Goal: Find specific page/section: Find specific page/section

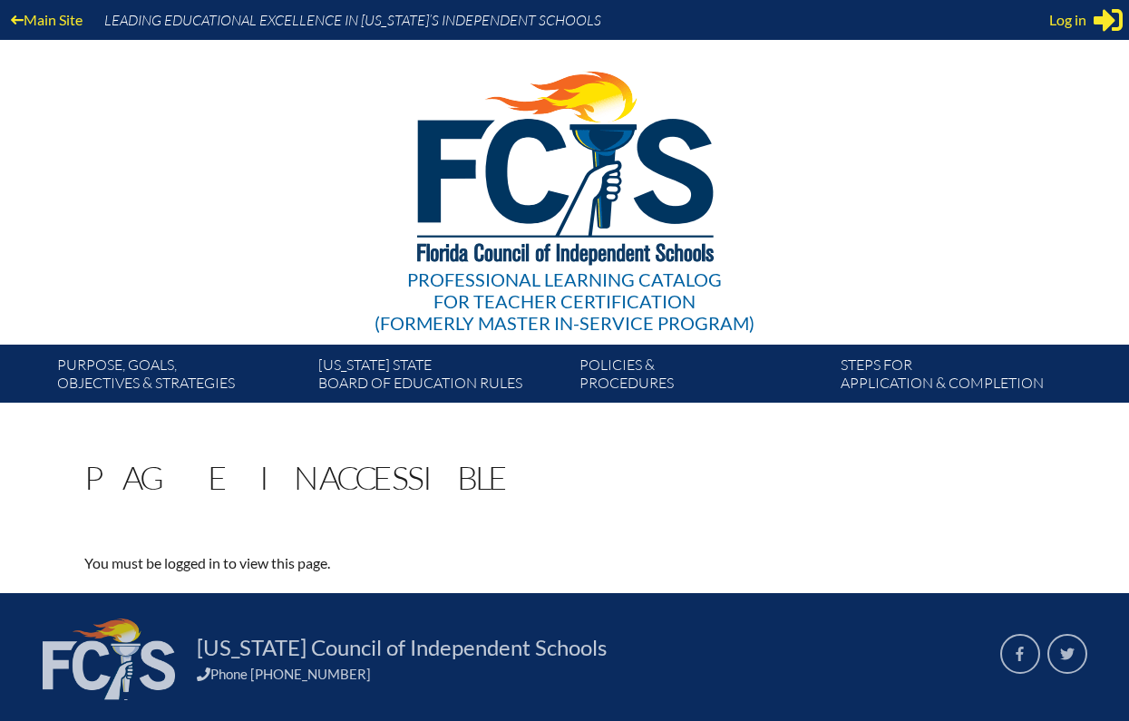
click at [541, 145] on img at bounding box center [564, 164] width 375 height 248
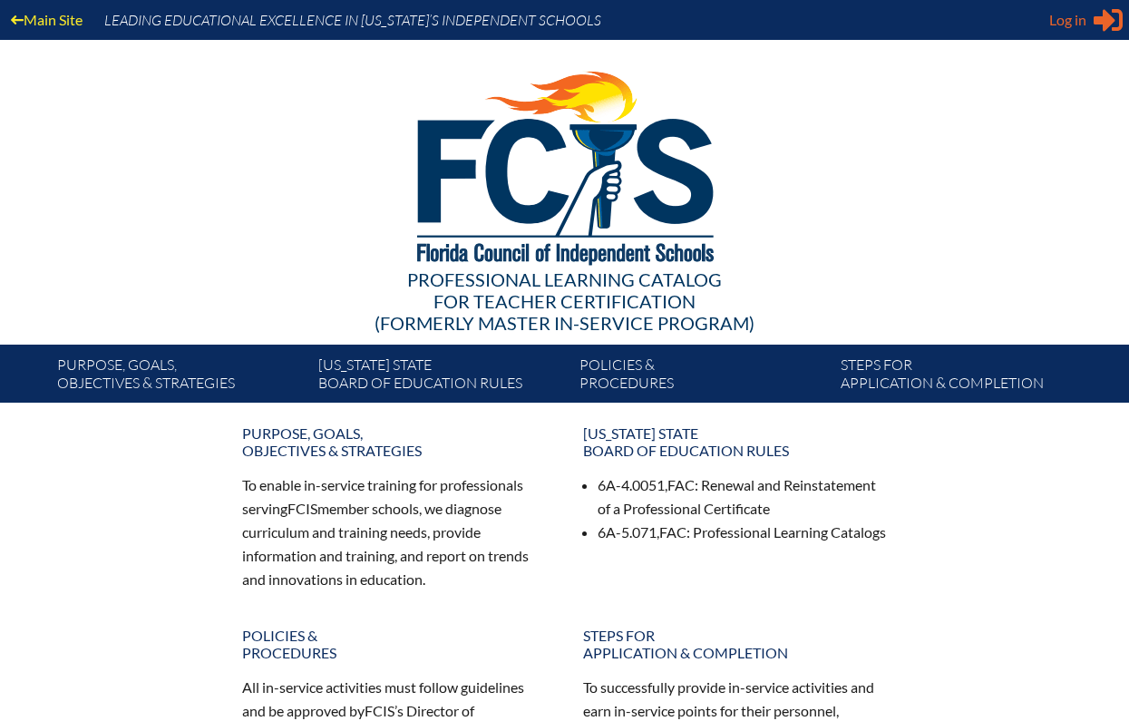
click at [1058, 33] on div "Log in Close Sign in or register" at bounding box center [1085, 19] width 73 height 29
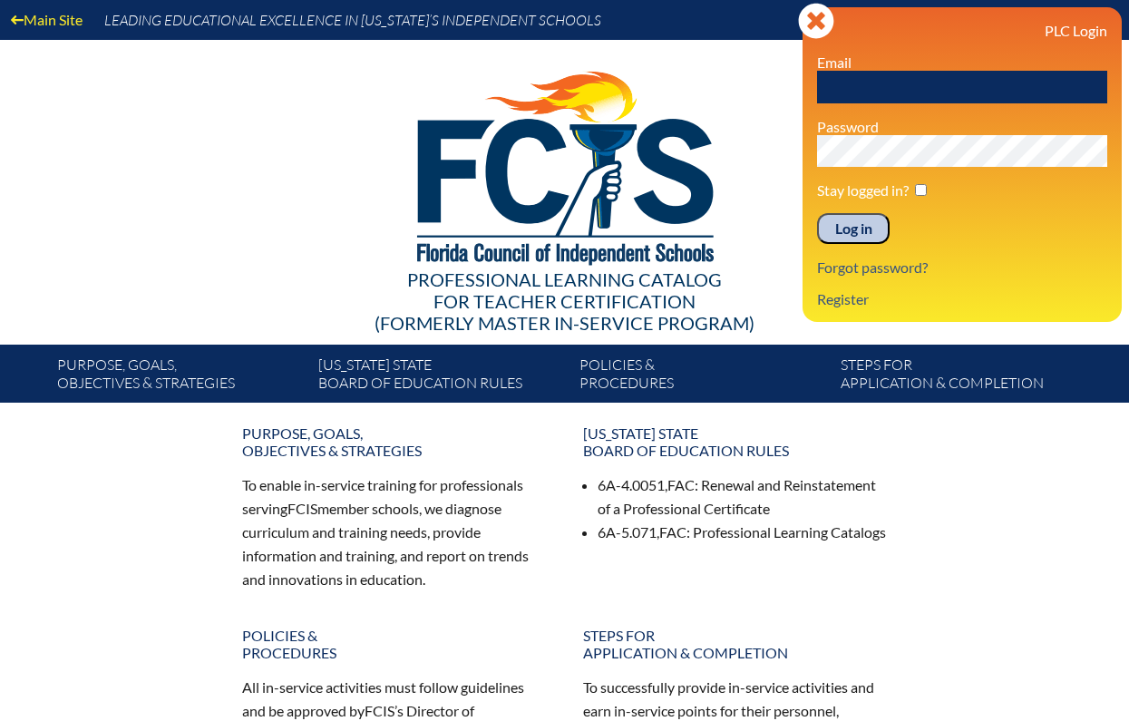
type input "Kwildner@keystoneprep.org"
click at [854, 229] on input "Log in" at bounding box center [853, 228] width 73 height 31
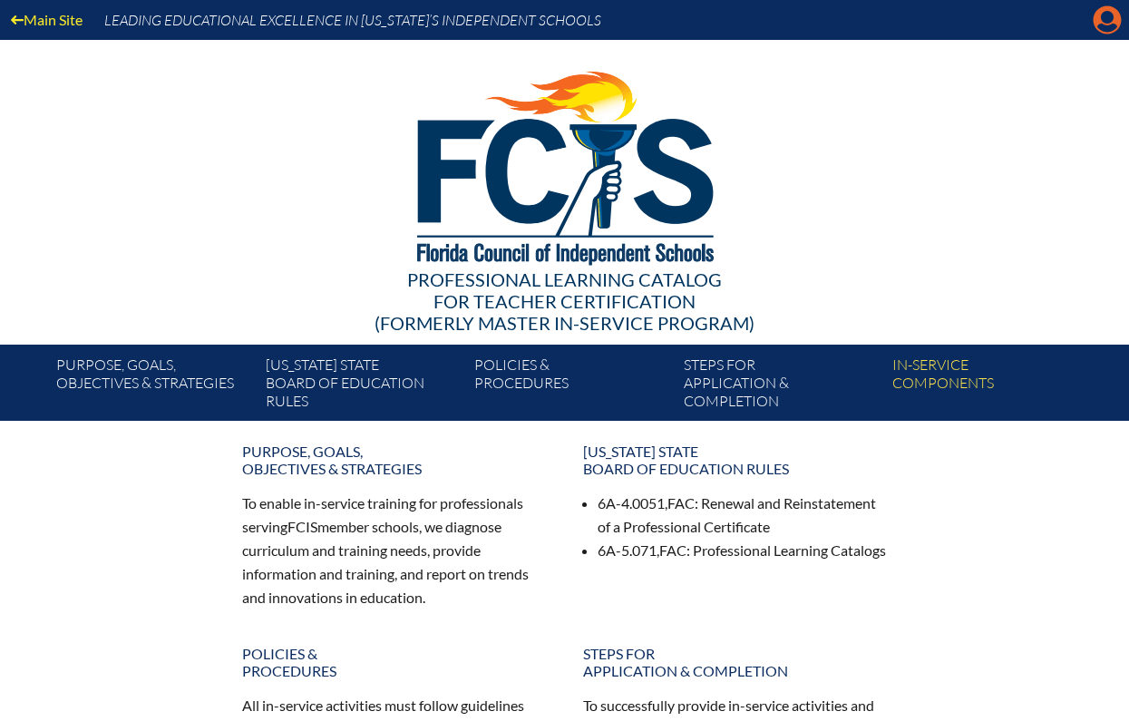
click at [1109, 15] on icon "Manage account" at bounding box center [1107, 19] width 29 height 29
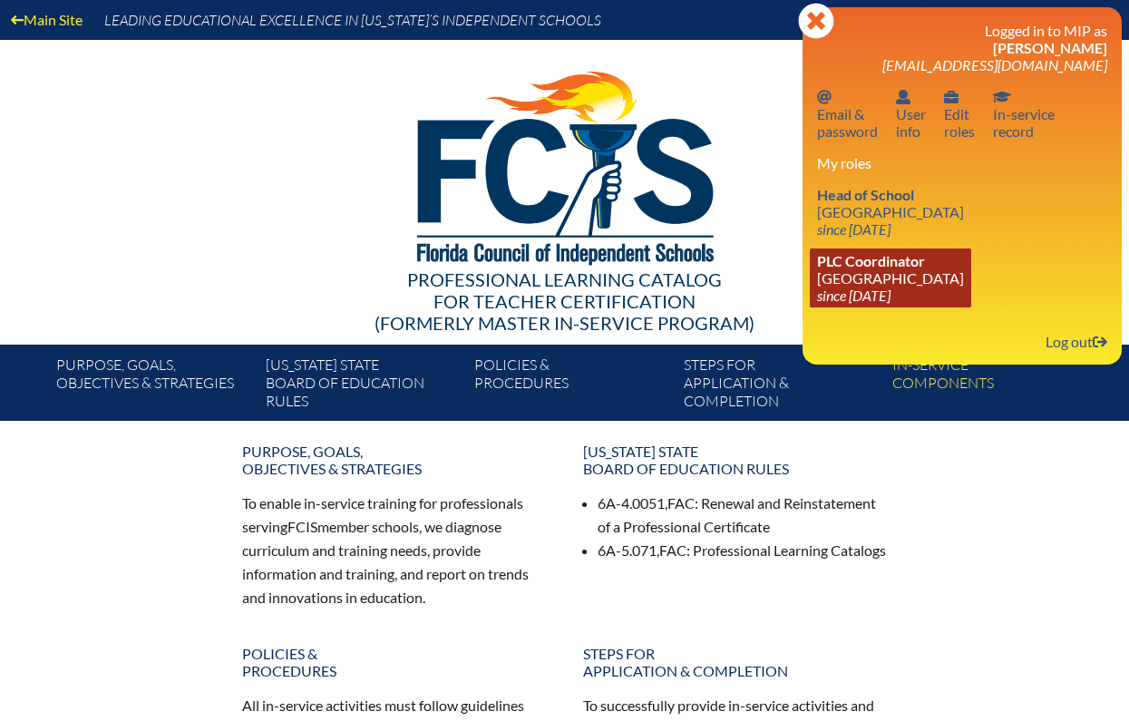
click at [847, 278] on link "PLC Coordinator [GEOGRAPHIC_DATA] since [DATE]" at bounding box center [890, 278] width 161 height 59
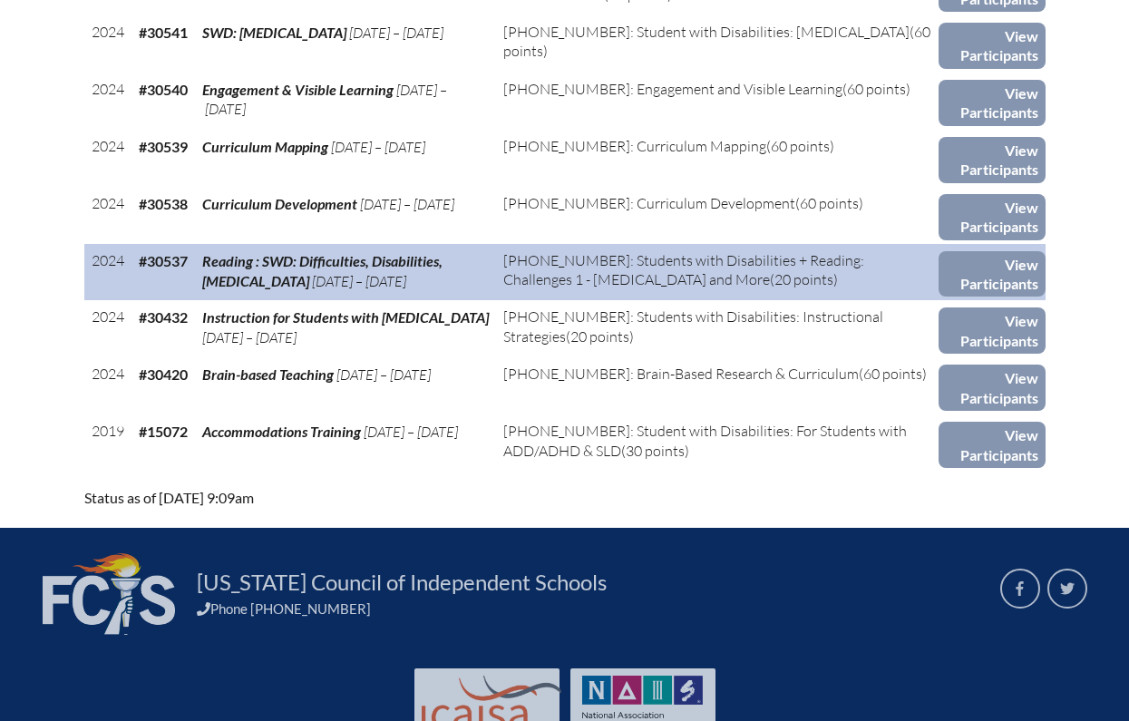
scroll to position [2686, 0]
